Goal: Communication & Community: Answer question/provide support

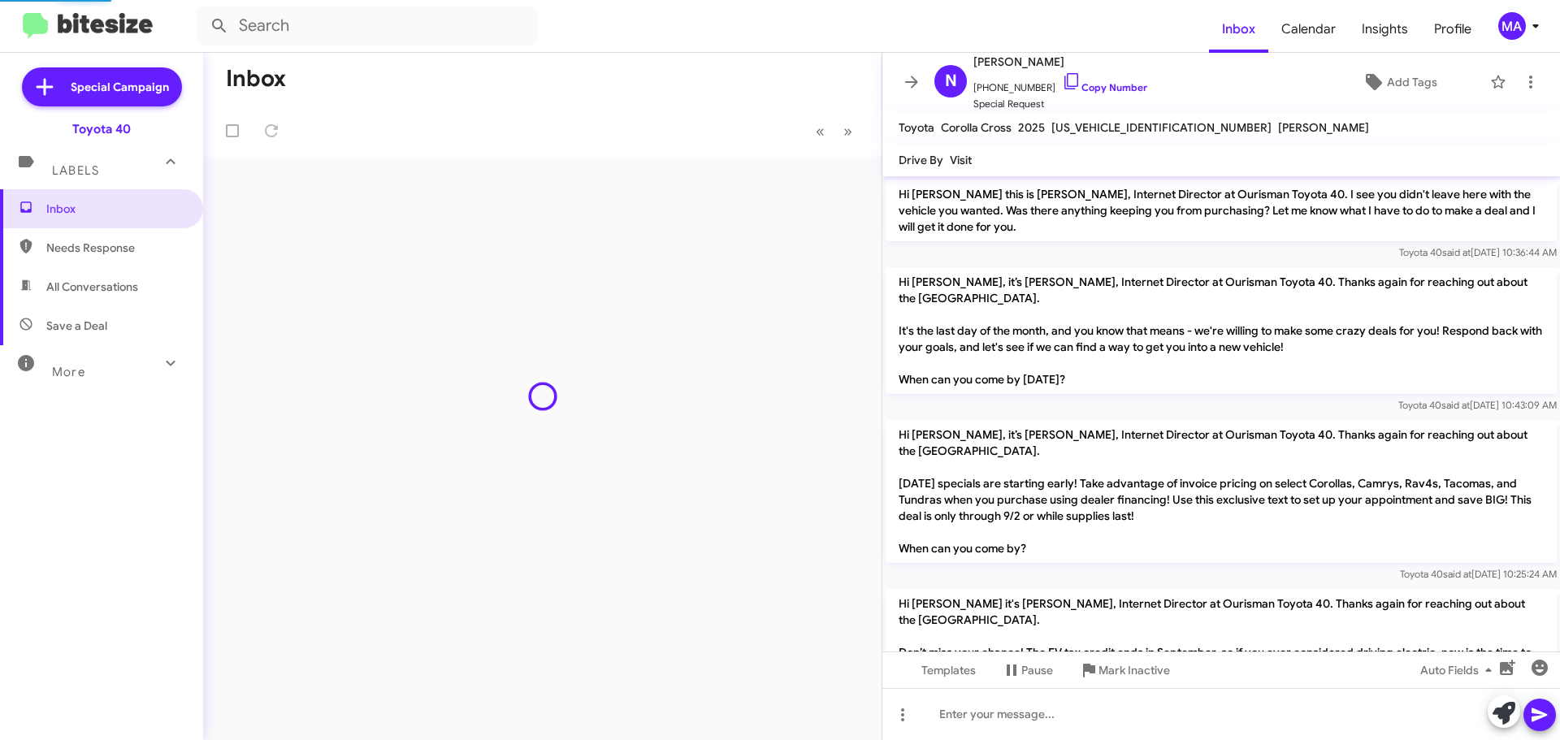
scroll to position [794, 0]
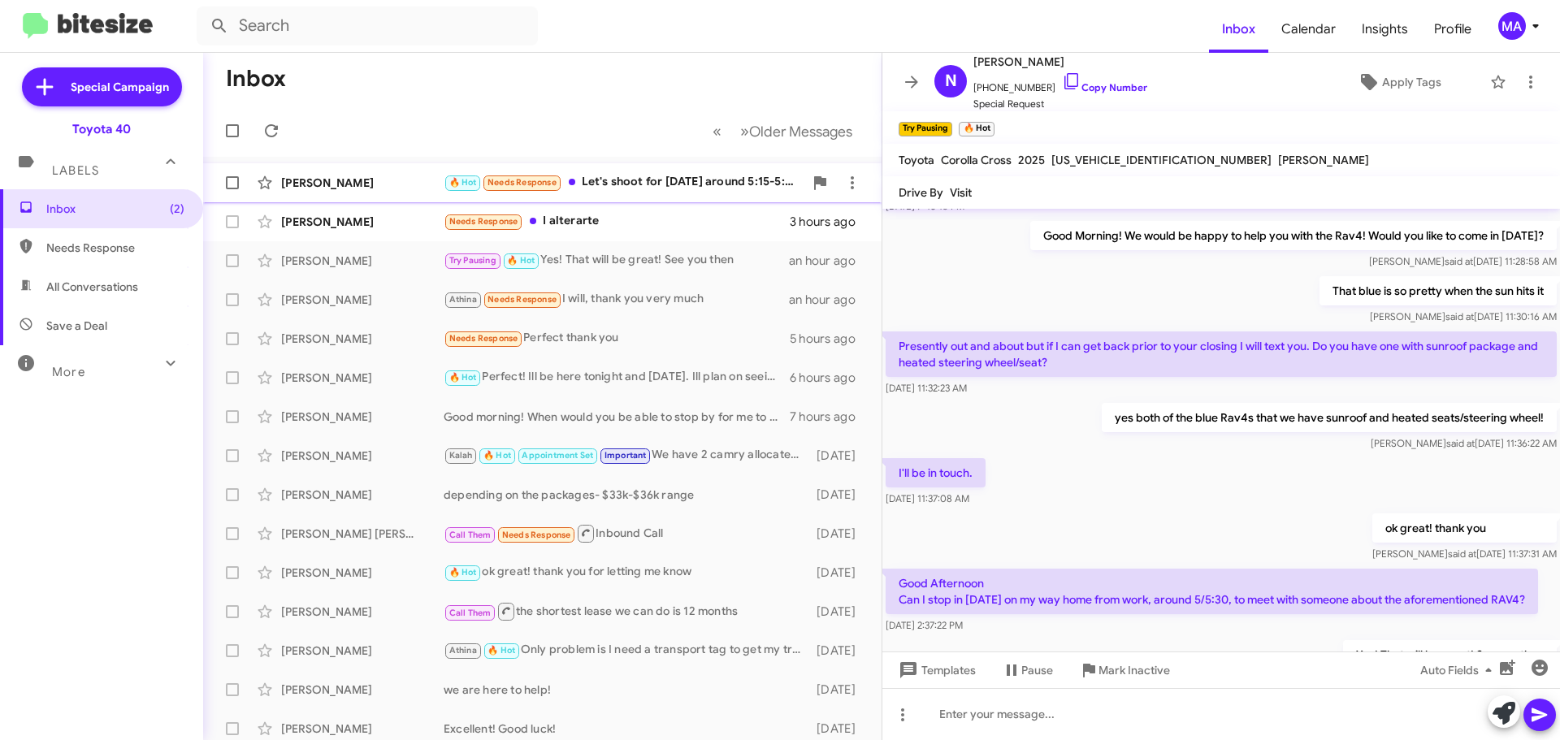
click at [642, 175] on div "🔥 Hot Needs Response Let's shoot for [DATE] around 5:15-5:30, would that work?" at bounding box center [623, 182] width 360 height 19
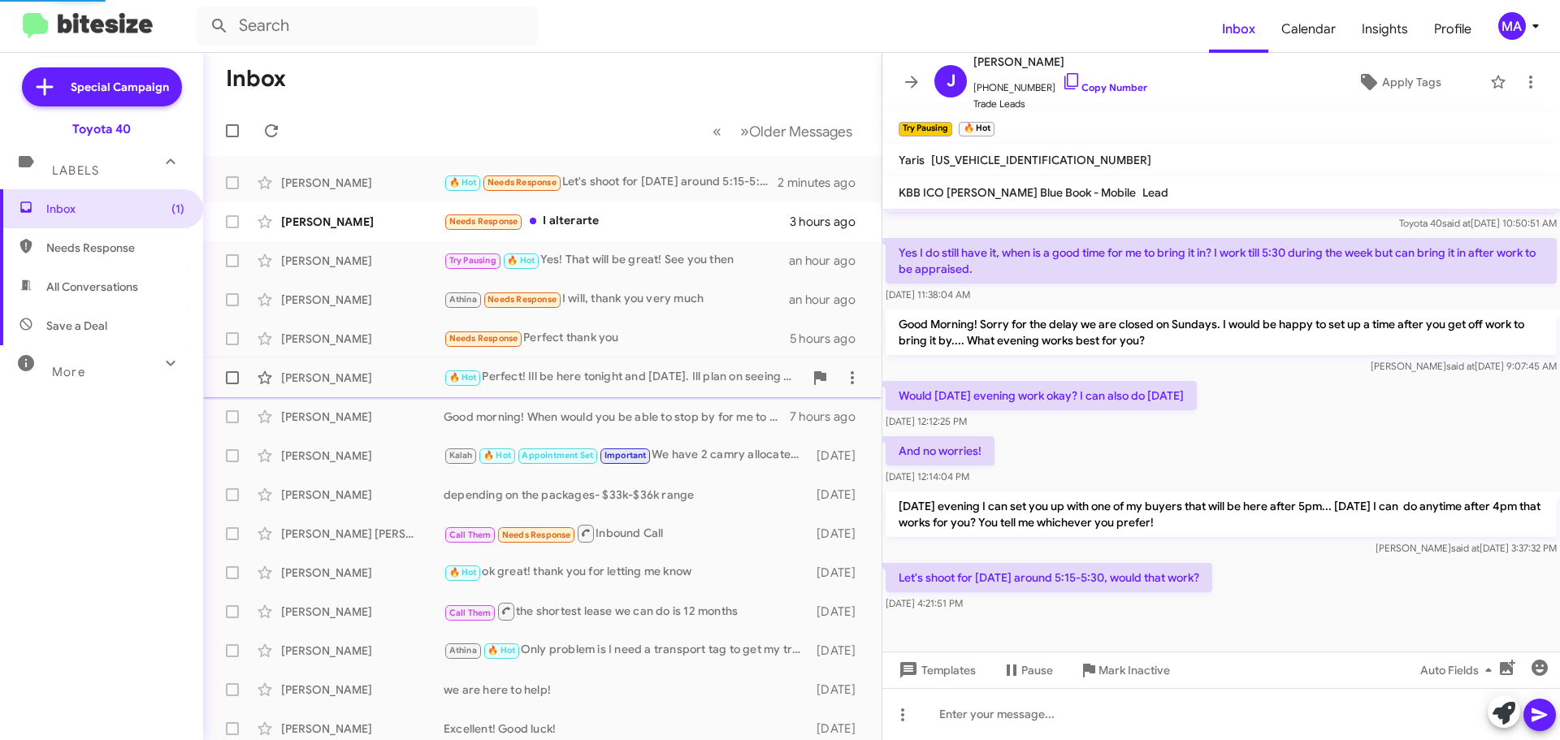
scroll to position [270, 0]
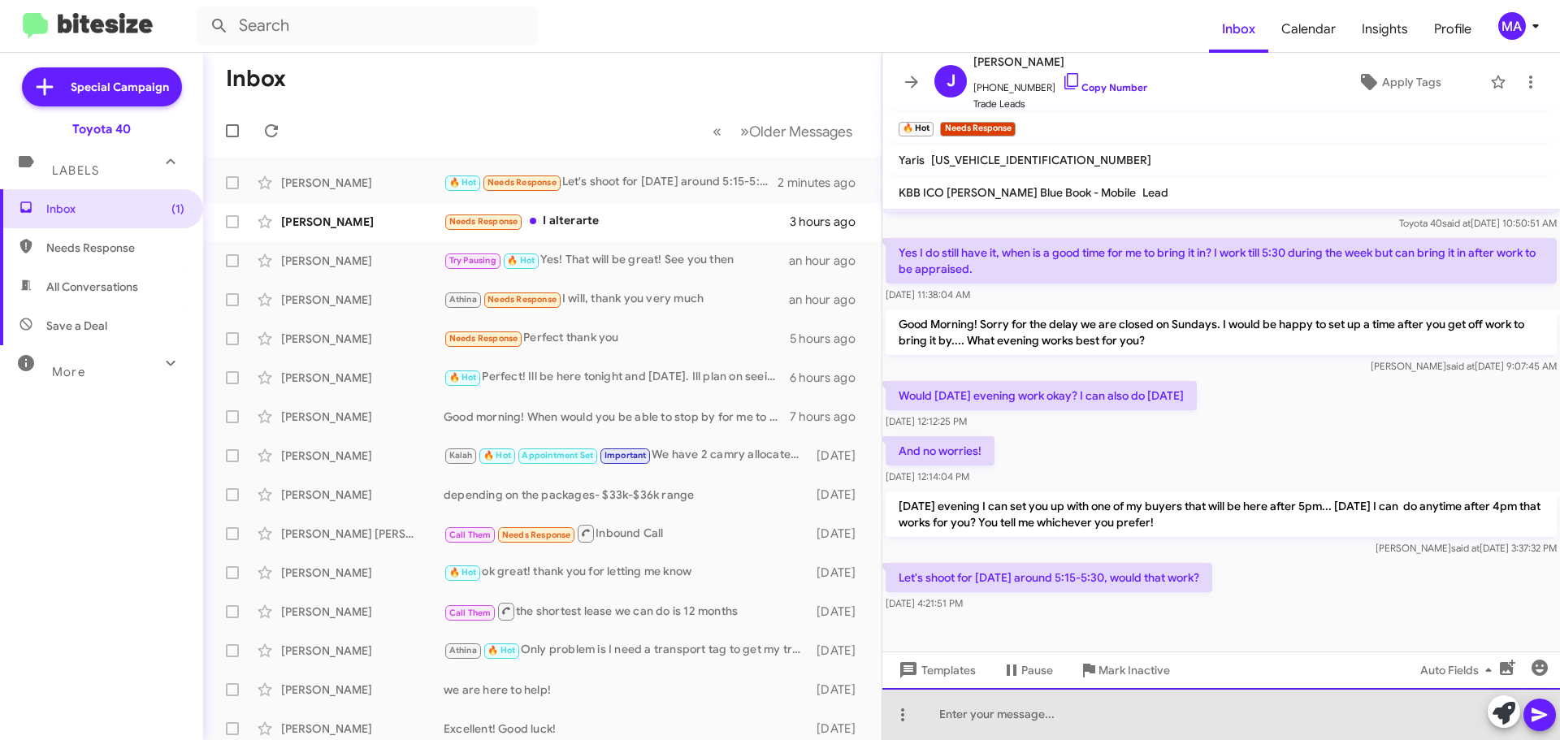
click at [1062, 718] on div at bounding box center [1220, 714] width 677 height 52
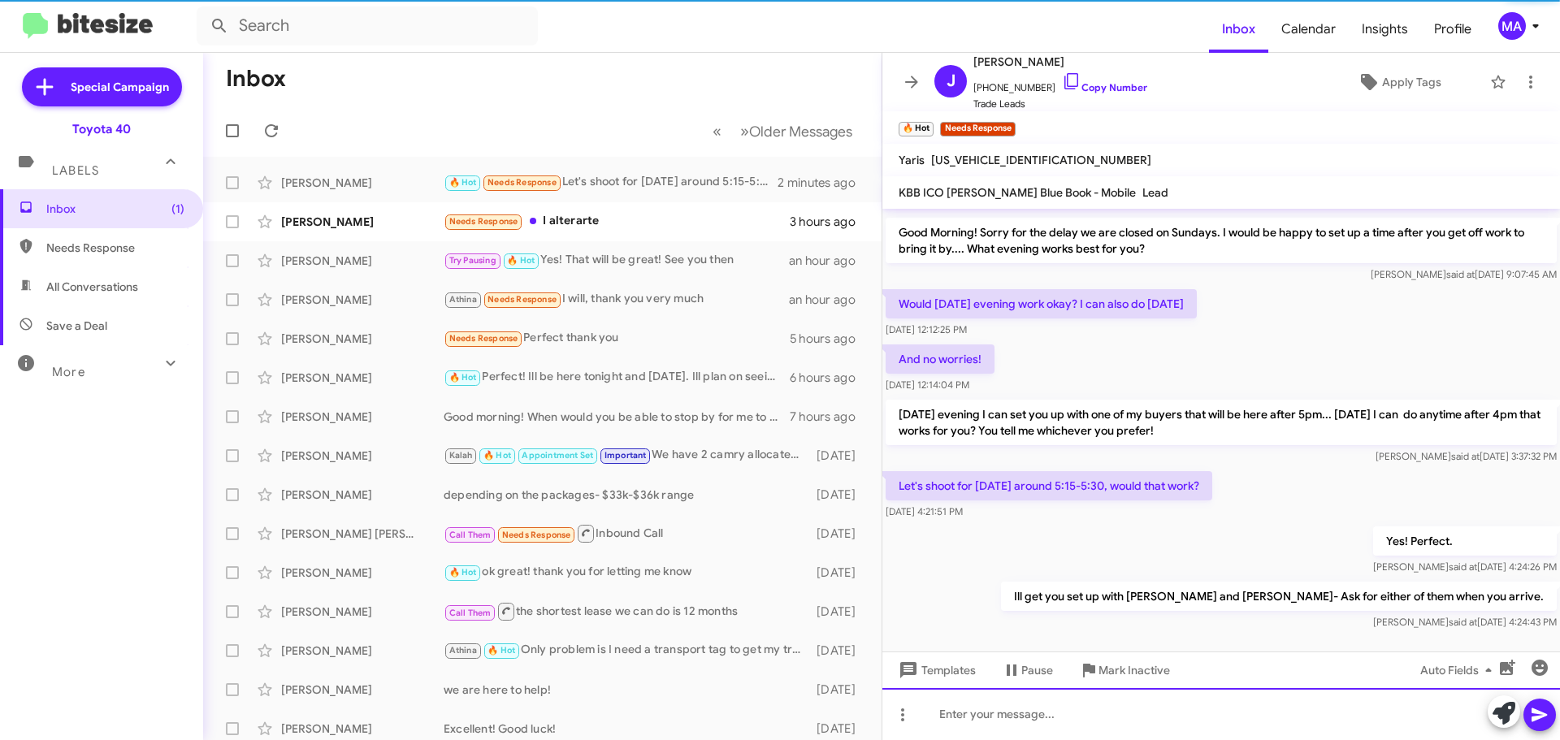
scroll to position [388, 0]
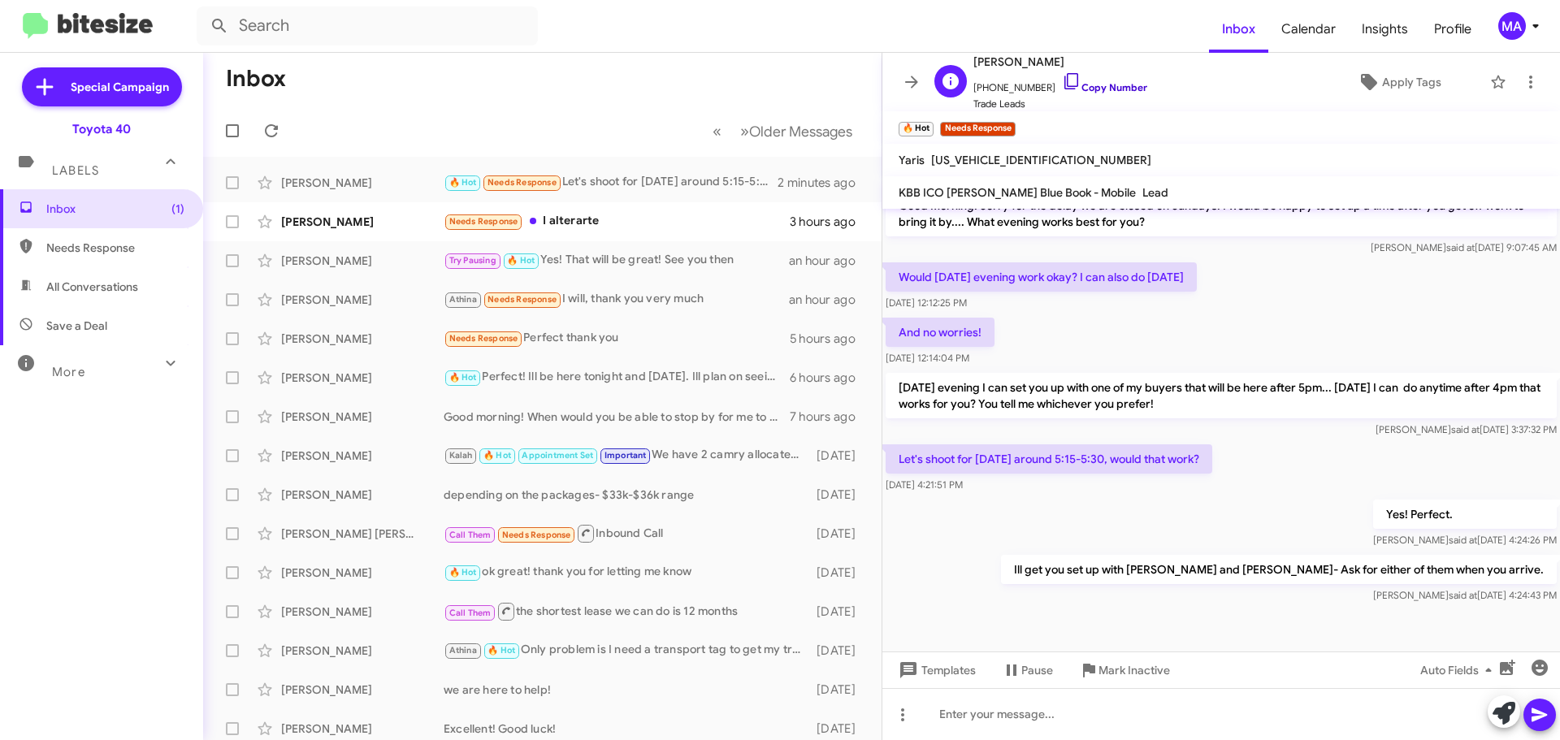
click at [1064, 82] on icon at bounding box center [1071, 81] width 14 height 16
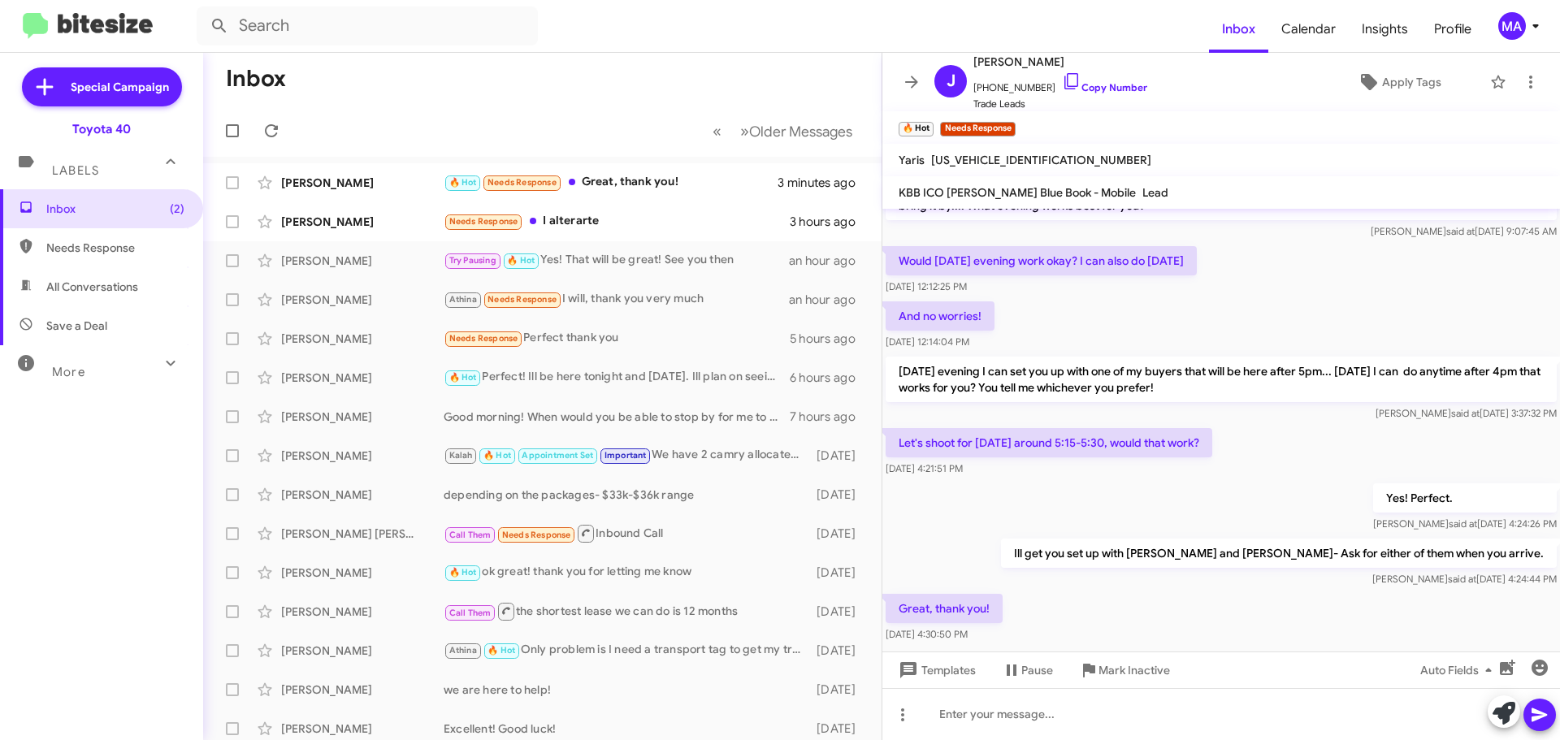
scroll to position [0, 0]
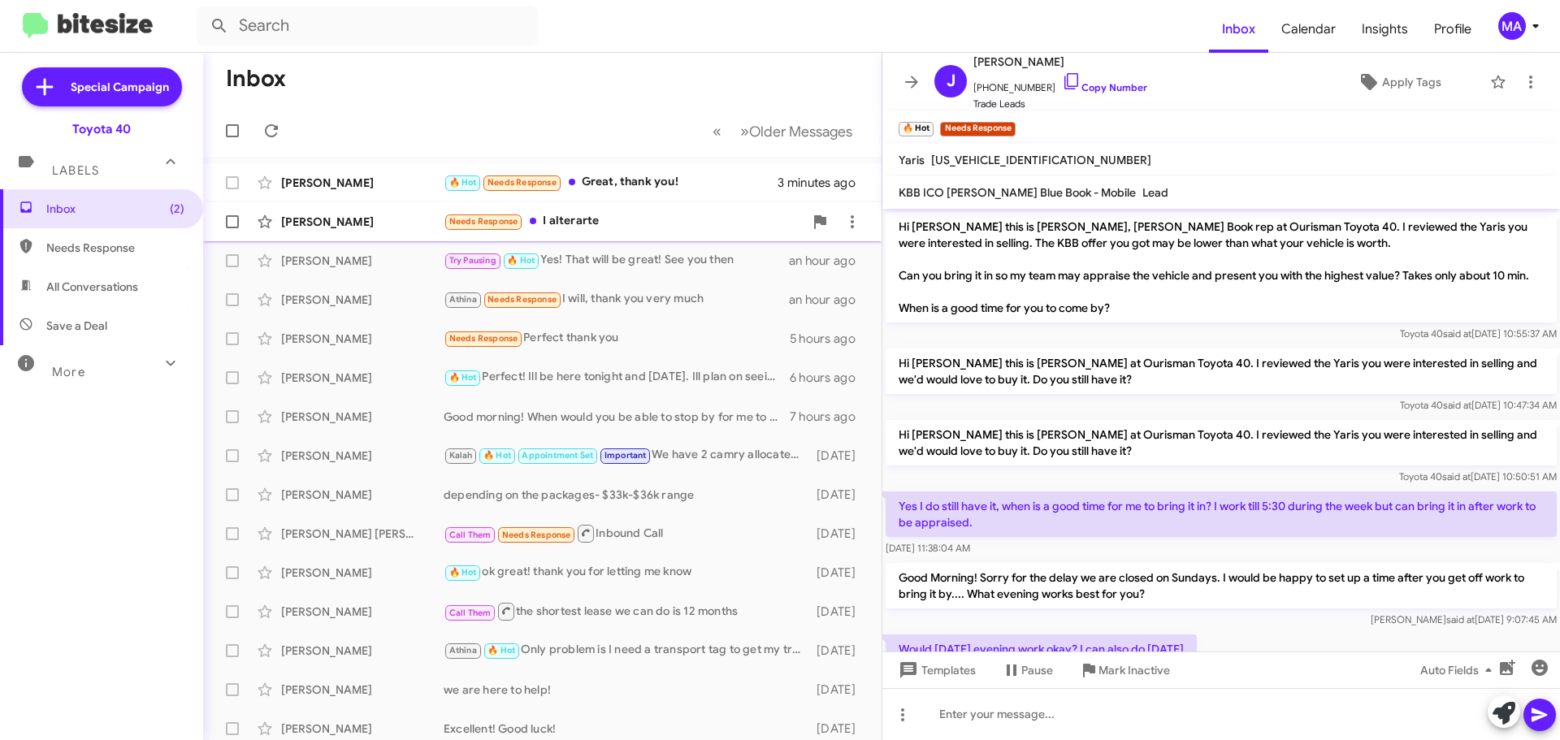
click at [614, 220] on div "Needs Response I alterarte" at bounding box center [623, 221] width 360 height 19
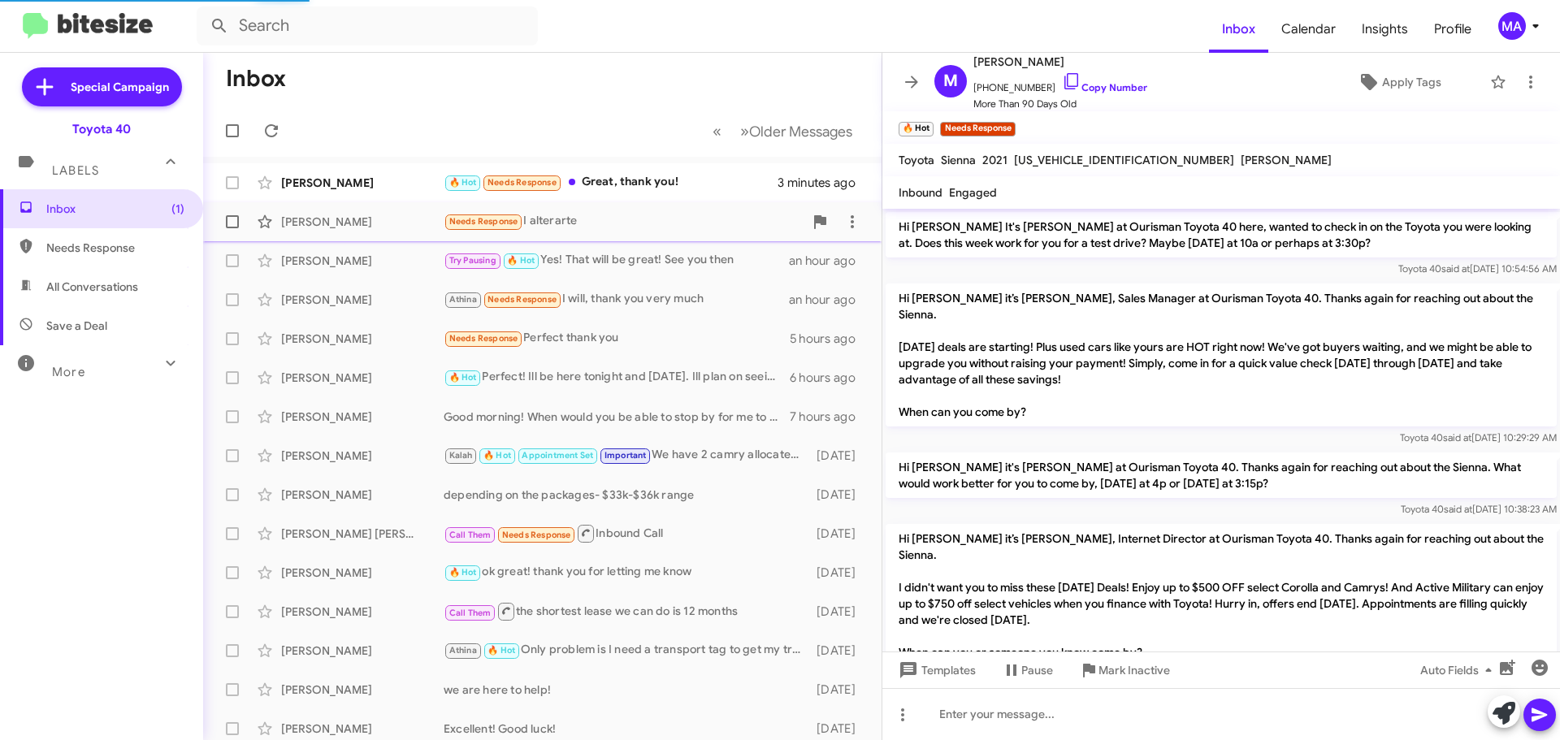
scroll to position [1702, 0]
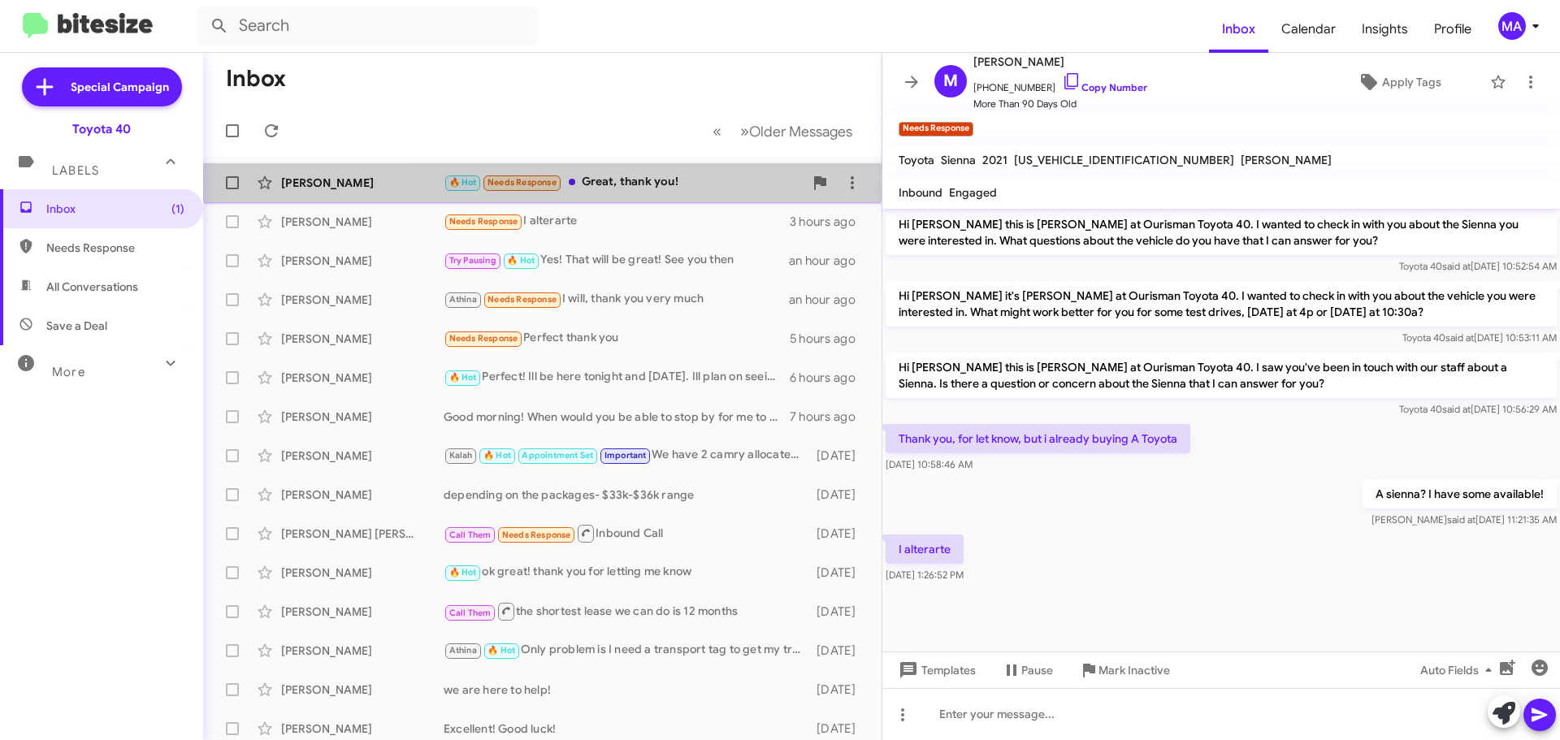
click at [657, 180] on div "🔥 Hot Needs Response Great, thank you!" at bounding box center [623, 182] width 360 height 19
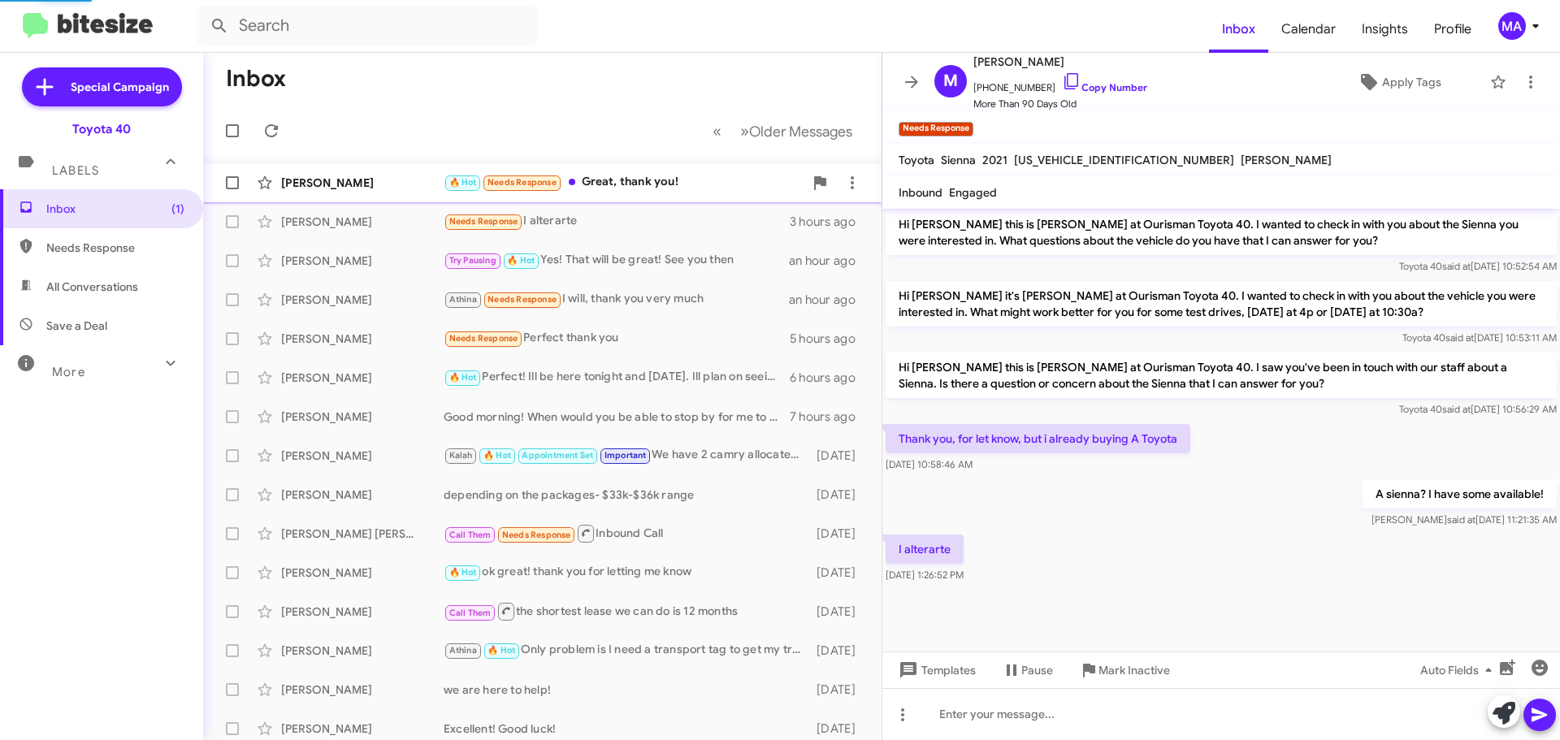
scroll to position [448, 0]
